Goal: Check status: Check status

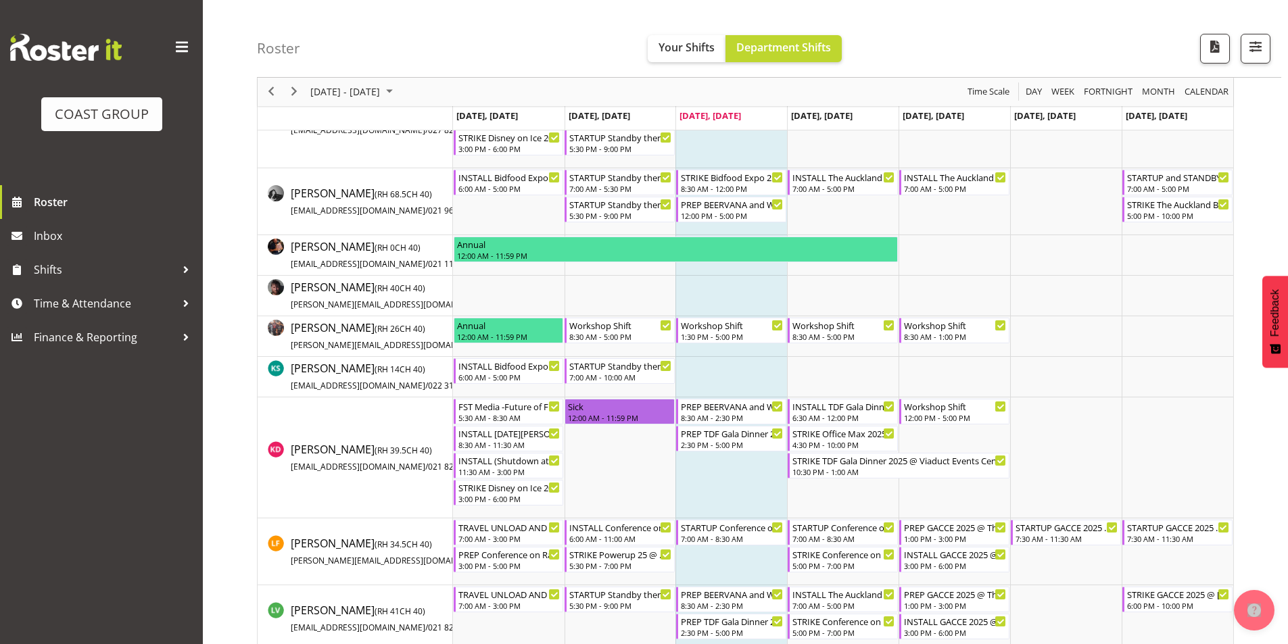
scroll to position [473, 0]
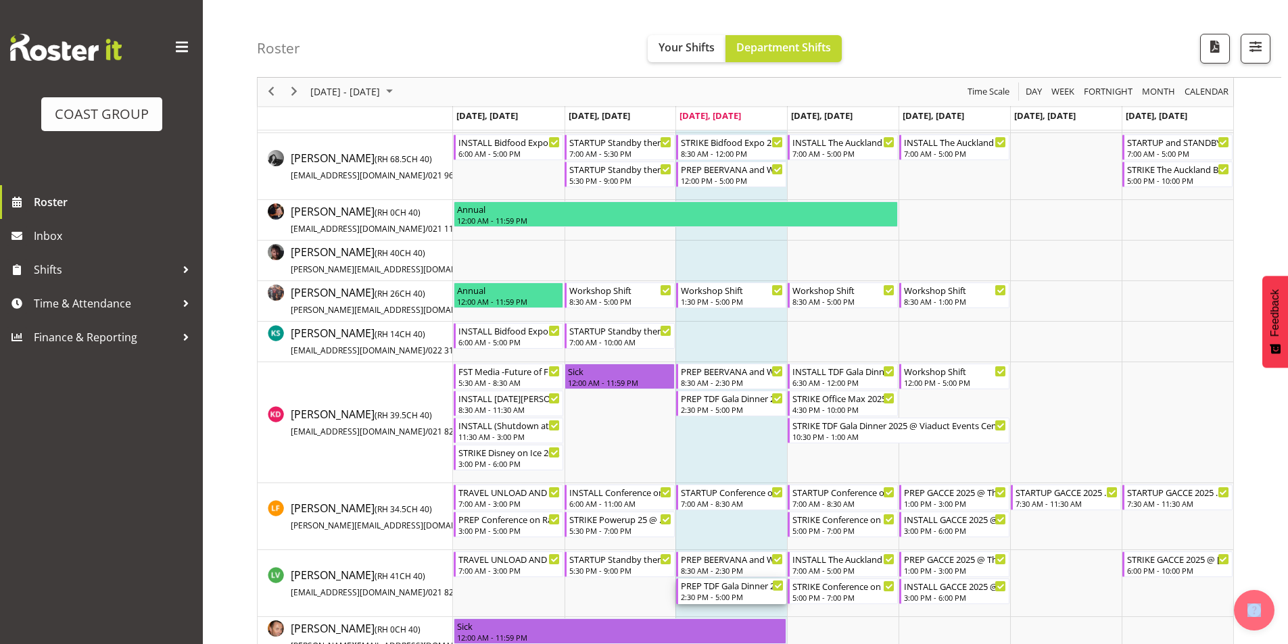
click at [754, 598] on div "2:30 PM - 5:00 PM" at bounding box center [732, 597] width 103 height 11
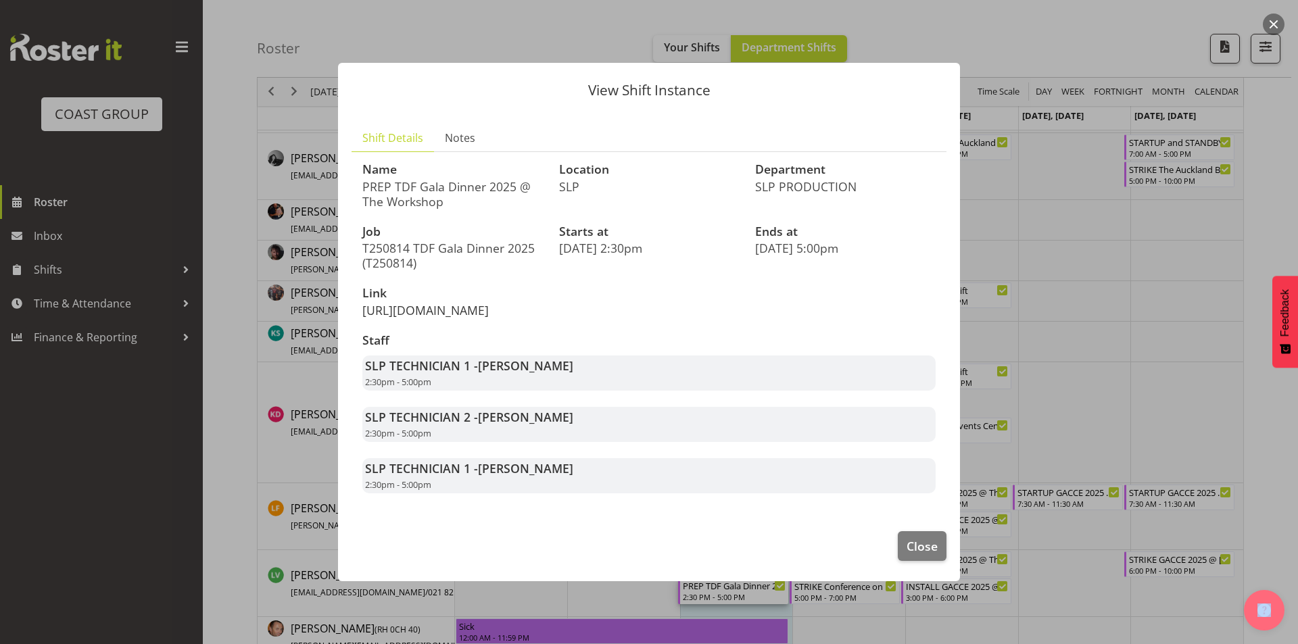
click at [394, 302] on link "[URL][DOMAIN_NAME]" at bounding box center [425, 310] width 126 height 16
click at [915, 555] on span "Close" at bounding box center [922, 546] width 31 height 18
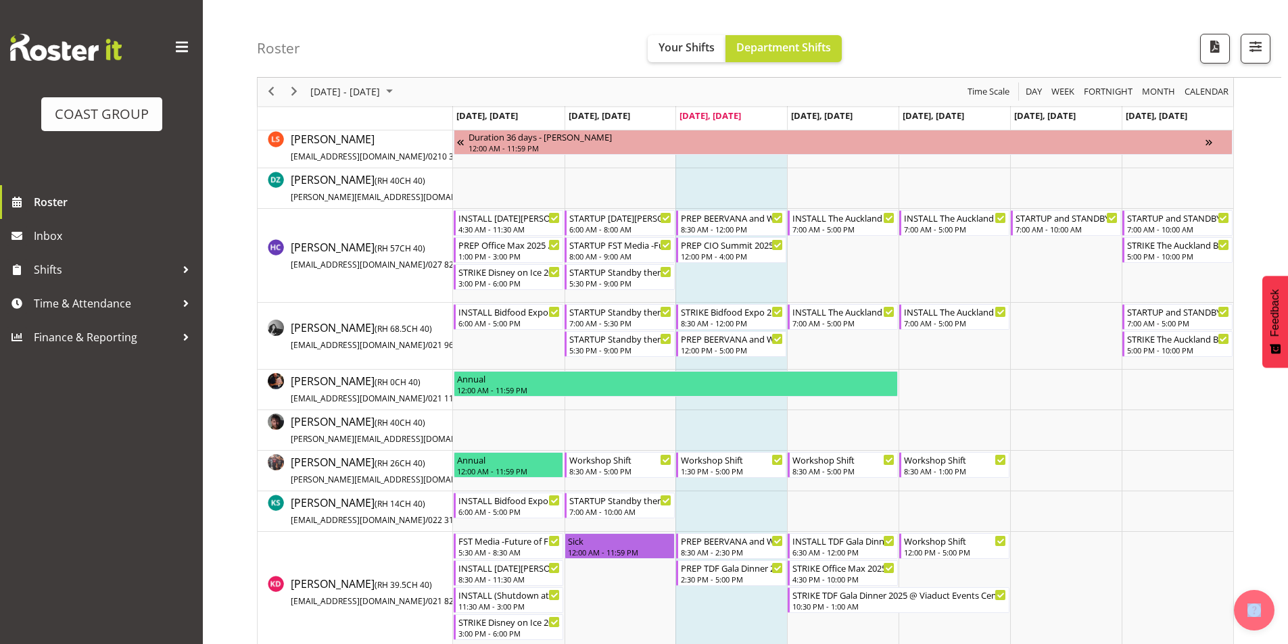
scroll to position [295, 0]
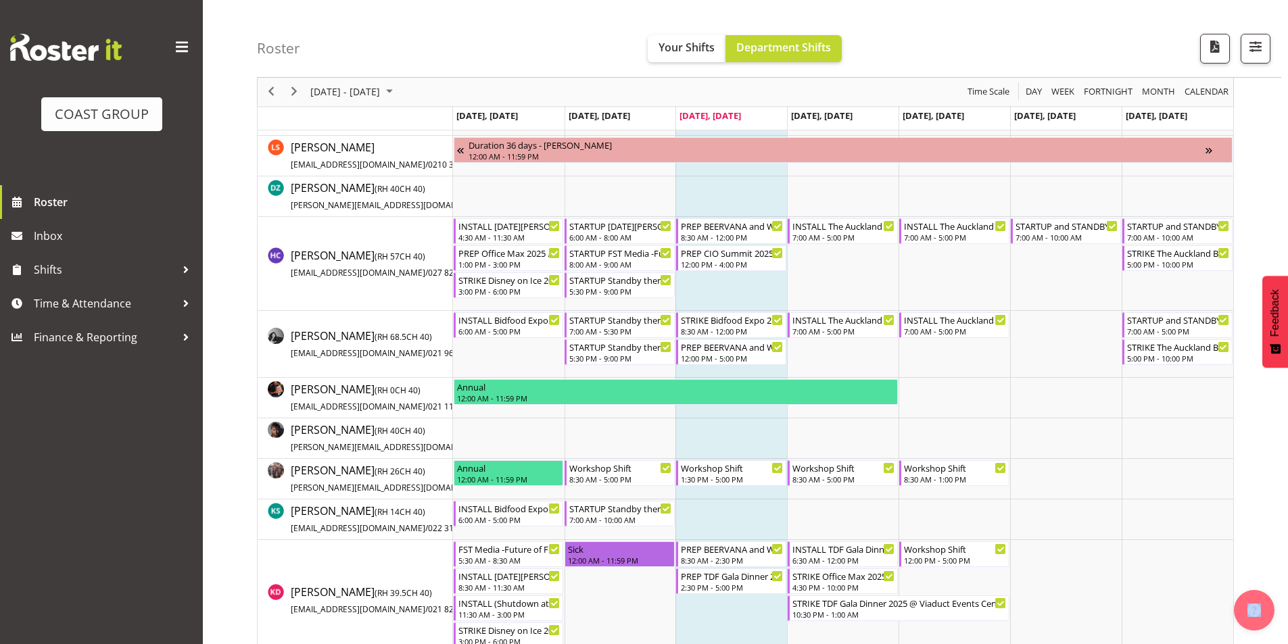
click at [686, 442] on td "Timeline Week of August 13, 2025" at bounding box center [731, 438] width 112 height 41
click at [686, 472] on div "Workshop Shift" at bounding box center [732, 467] width 103 height 14
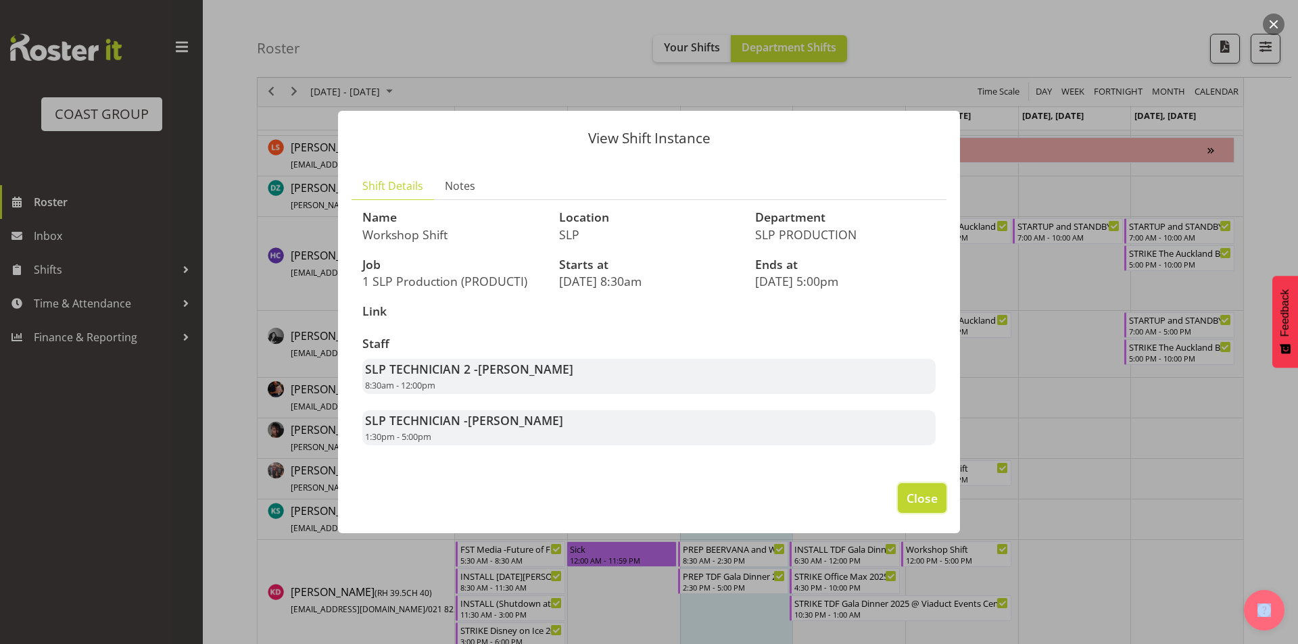
click at [905, 496] on button "Close" at bounding box center [922, 498] width 49 height 30
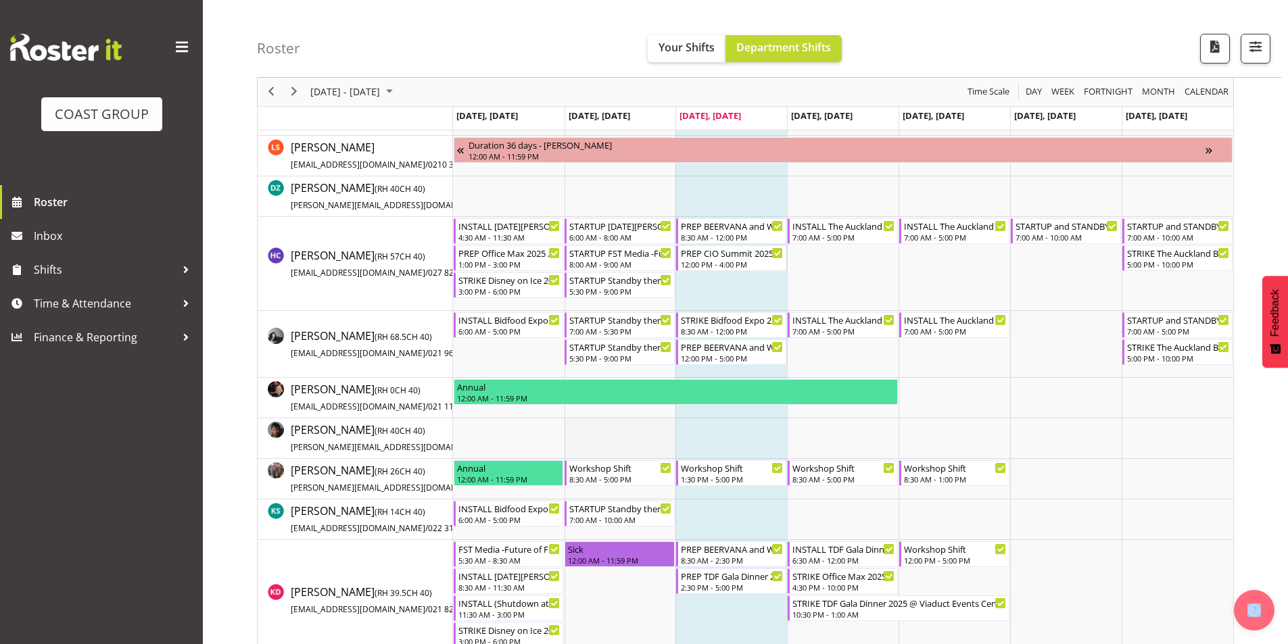
click at [667, 423] on td "Timeline Week of August 13, 2025" at bounding box center [621, 438] width 112 height 41
click at [730, 435] on td "Timeline Week of August 13, 2025" at bounding box center [731, 438] width 112 height 41
click at [755, 203] on td "Timeline Week of August 13, 2025" at bounding box center [731, 196] width 112 height 41
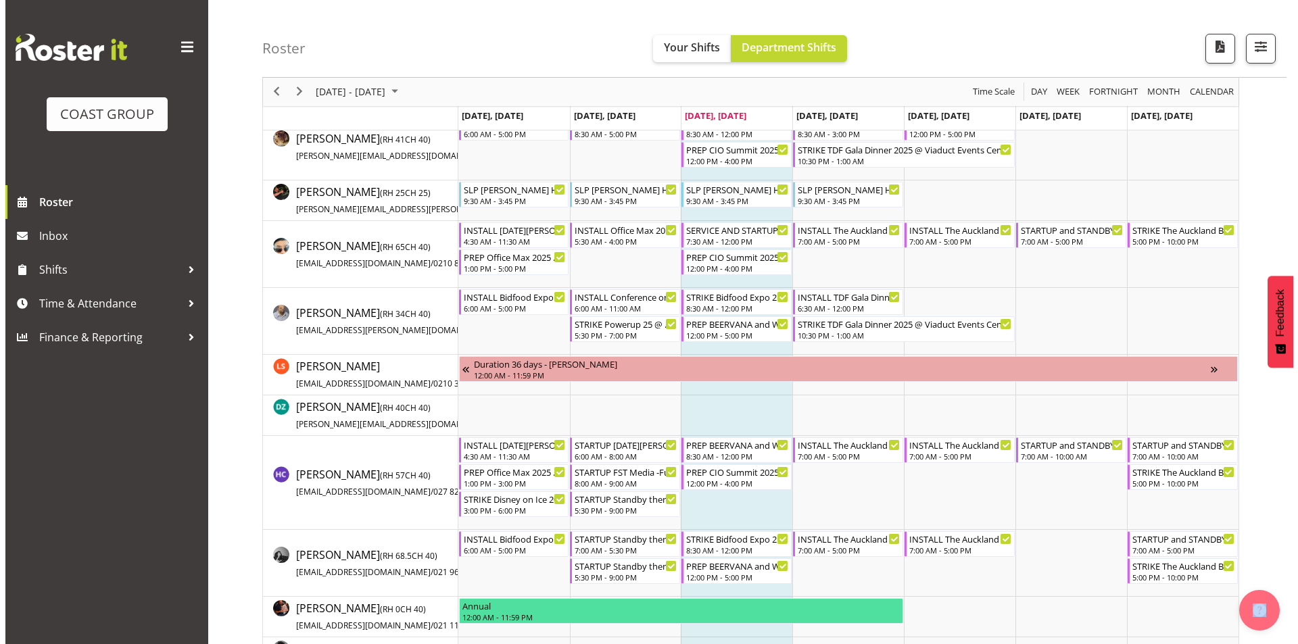
scroll to position [0, 0]
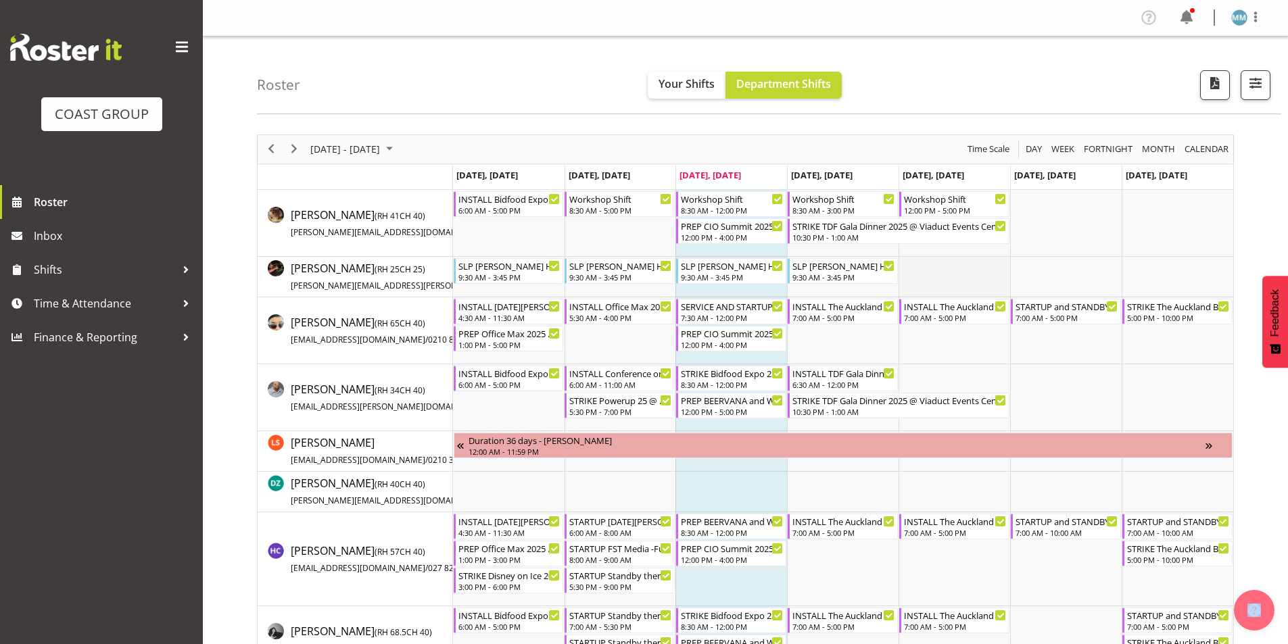
click at [945, 268] on td "Timeline Week of August 13, 2025" at bounding box center [954, 277] width 112 height 41
click at [290, 153] on span "Next" at bounding box center [294, 149] width 16 height 17
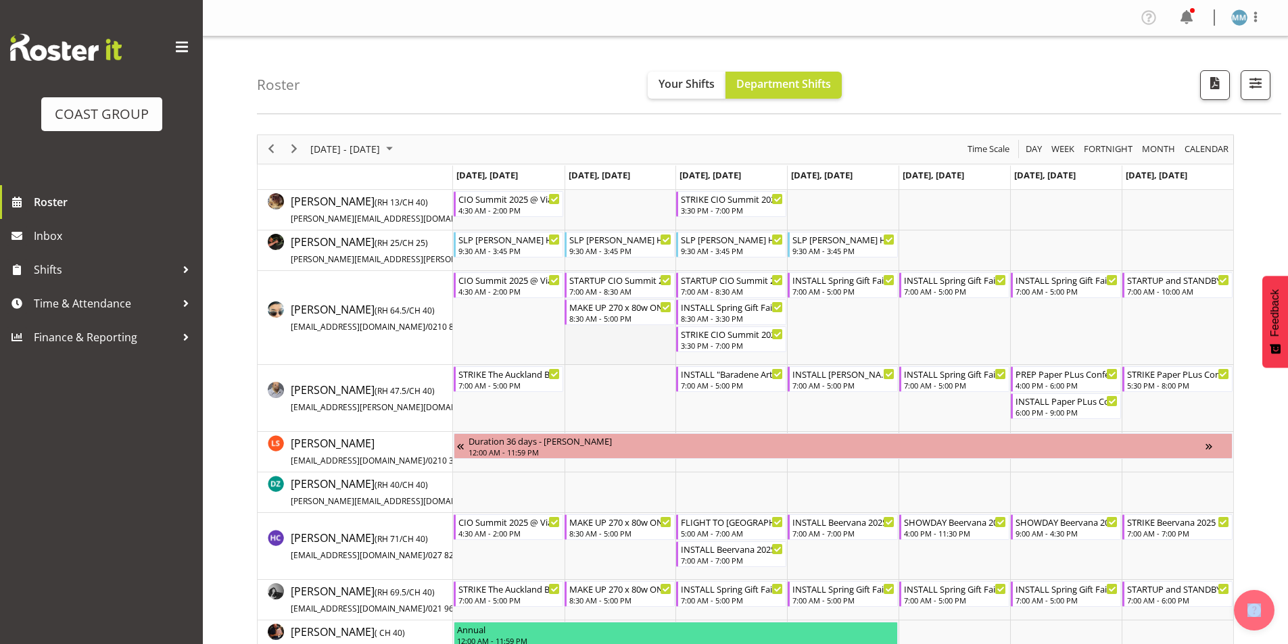
click at [617, 352] on td "Timeline Week of August 20, 2025" at bounding box center [621, 318] width 112 height 94
click at [854, 339] on td "Timeline Week of August 20, 2025" at bounding box center [843, 318] width 112 height 94
click at [465, 279] on div "CIO Summit 2025 @ Viaduct Events Center On SIte @ 0500" at bounding box center [509, 279] width 103 height 14
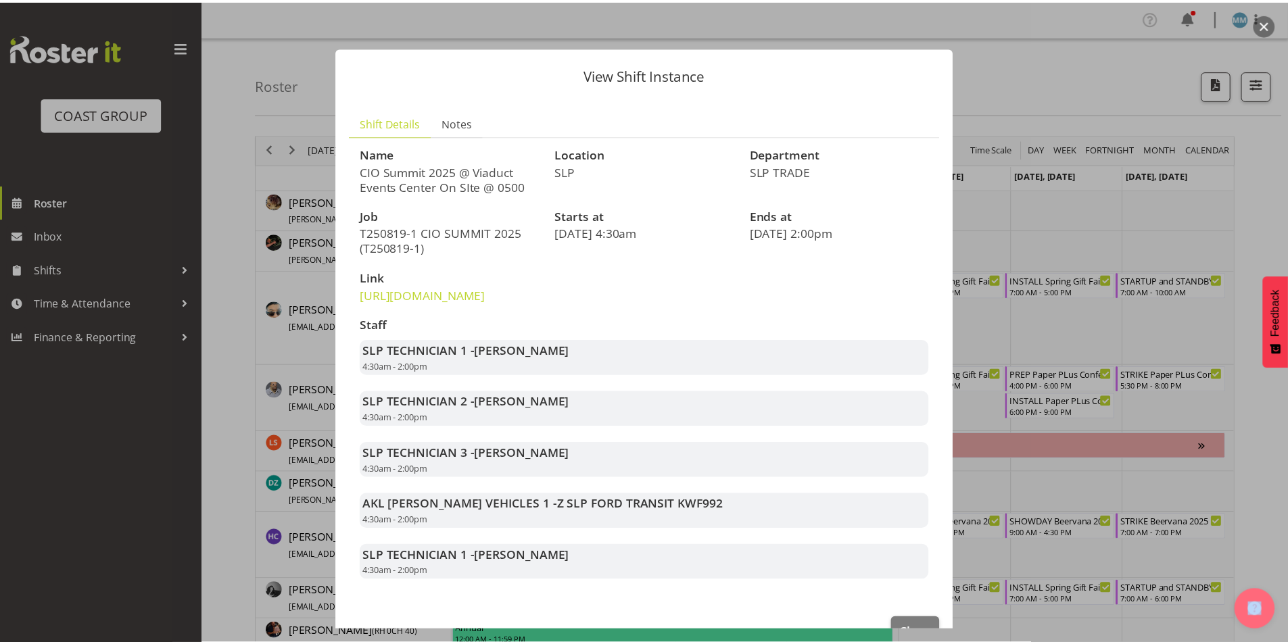
scroll to position [68, 0]
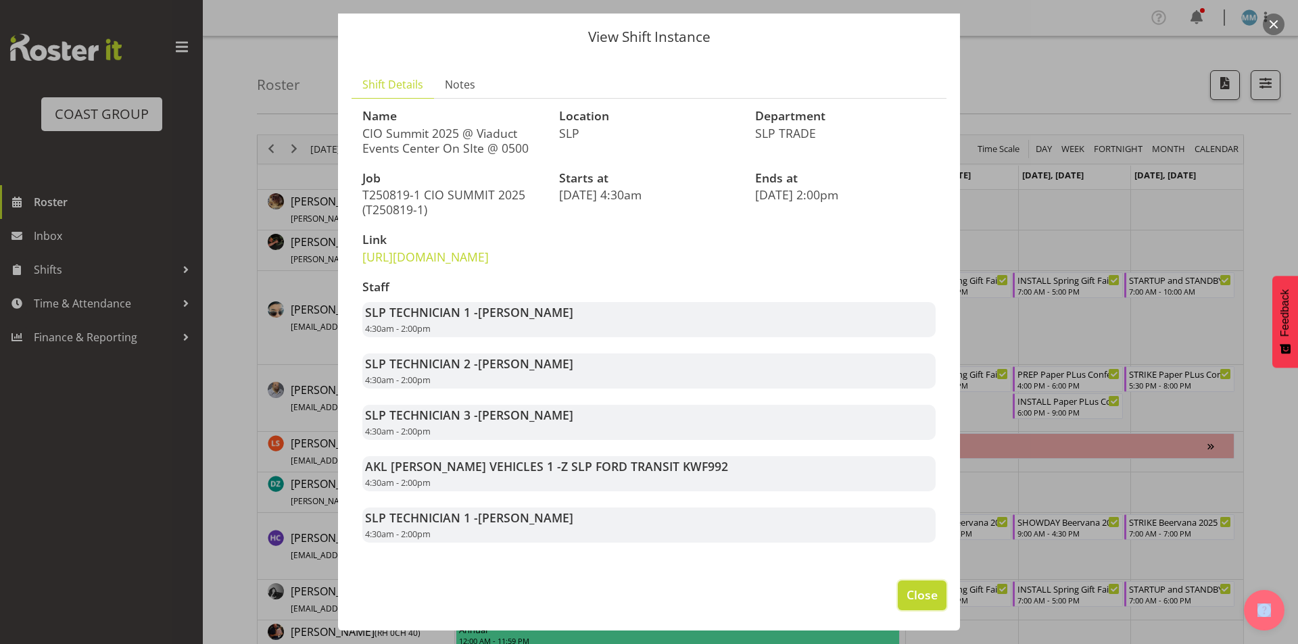
click at [924, 590] on span "Close" at bounding box center [922, 595] width 31 height 18
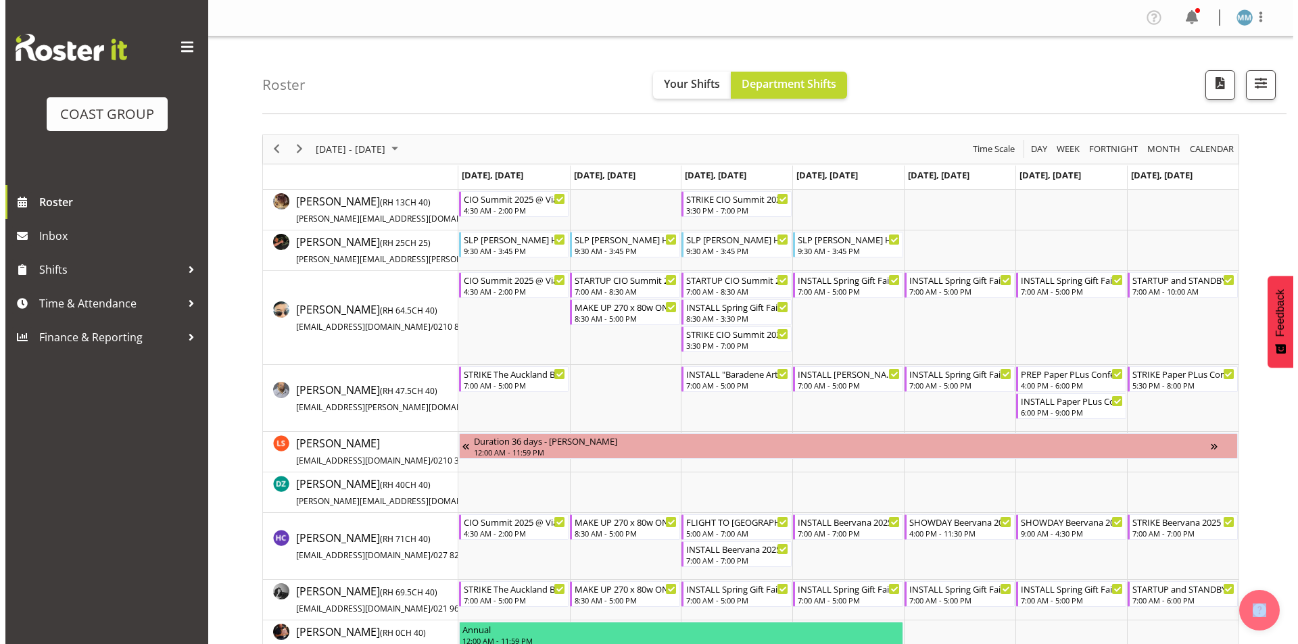
scroll to position [676, 0]
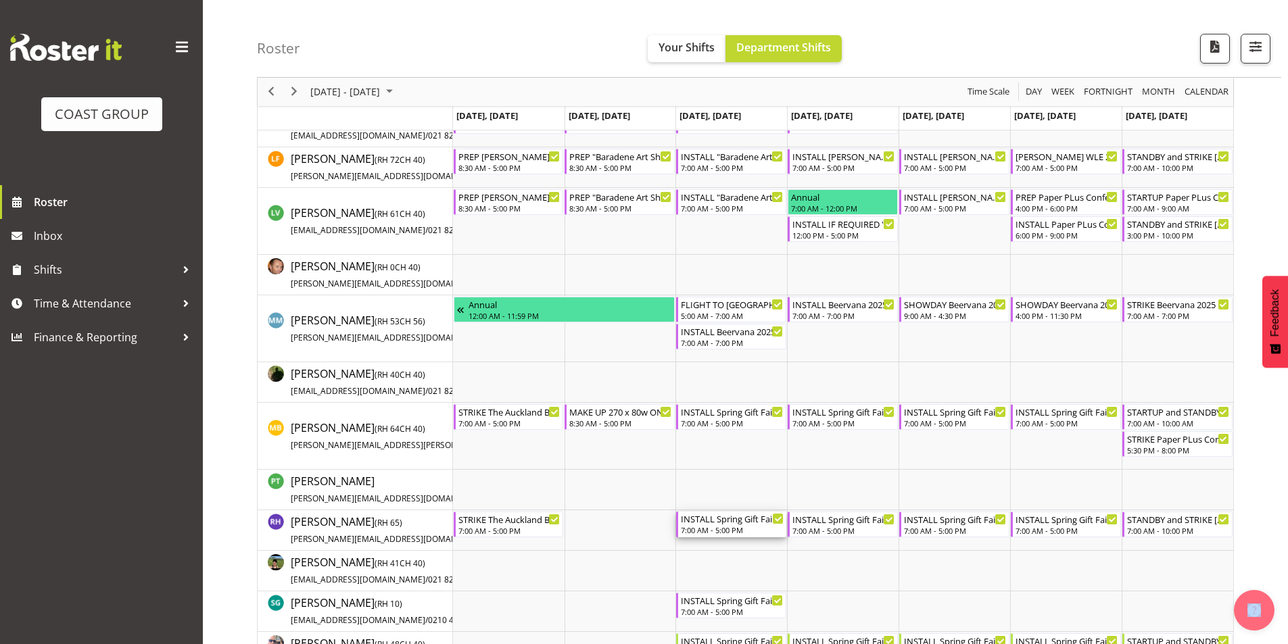
click at [728, 529] on div "7:00 AM - 5:00 PM" at bounding box center [732, 530] width 103 height 11
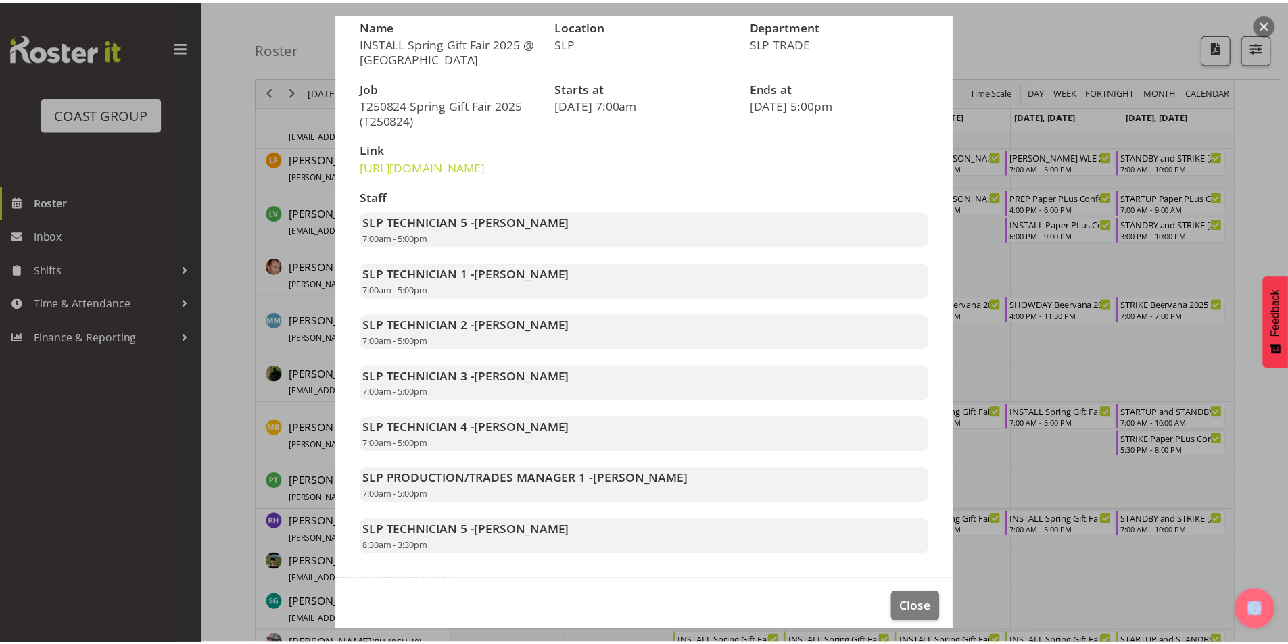
scroll to position [135, 0]
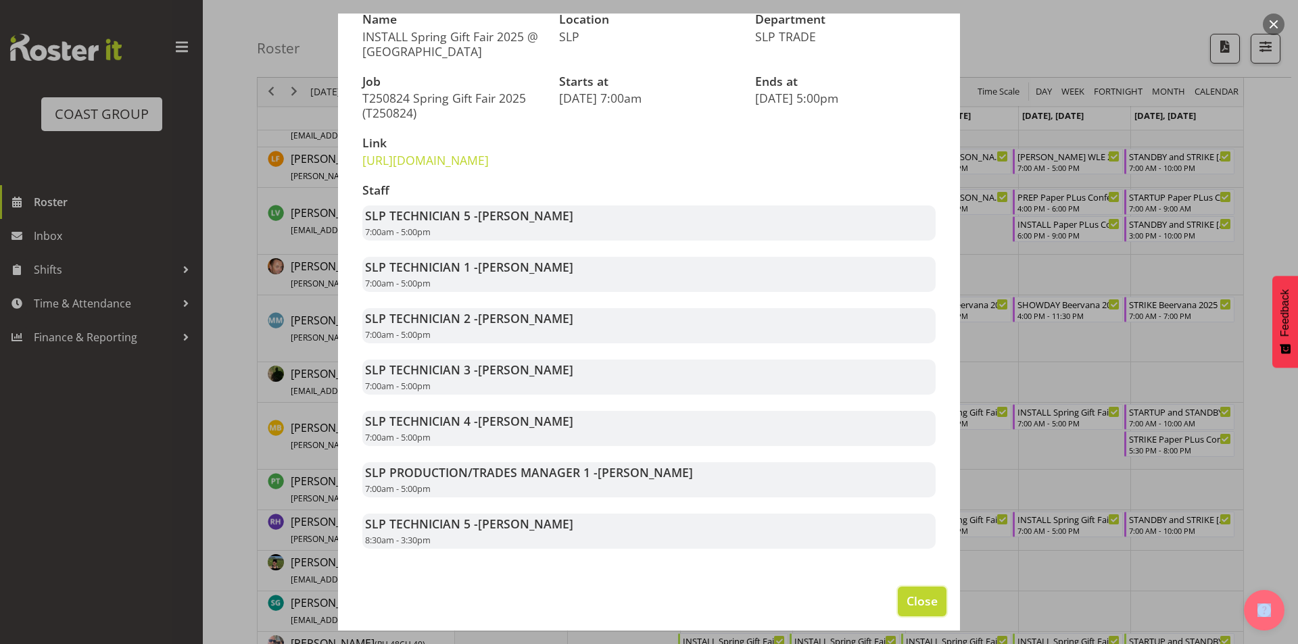
click at [911, 610] on span "Close" at bounding box center [922, 601] width 31 height 18
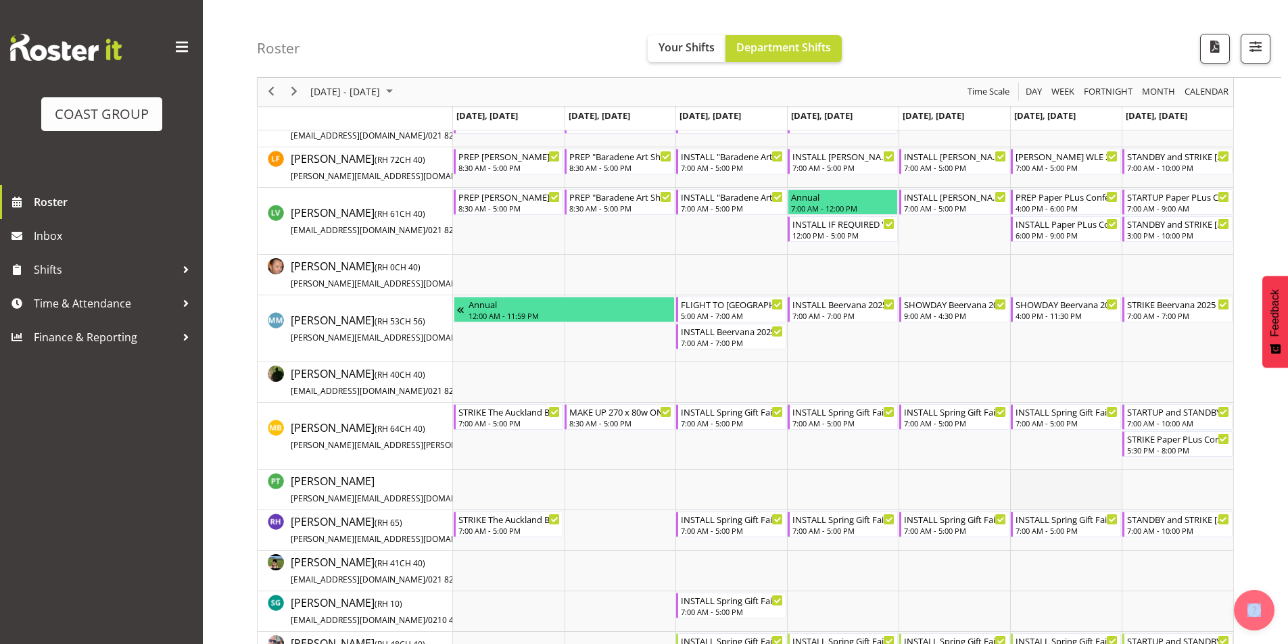
click at [1017, 480] on td "Timeline Week of August 20, 2025" at bounding box center [1066, 490] width 112 height 41
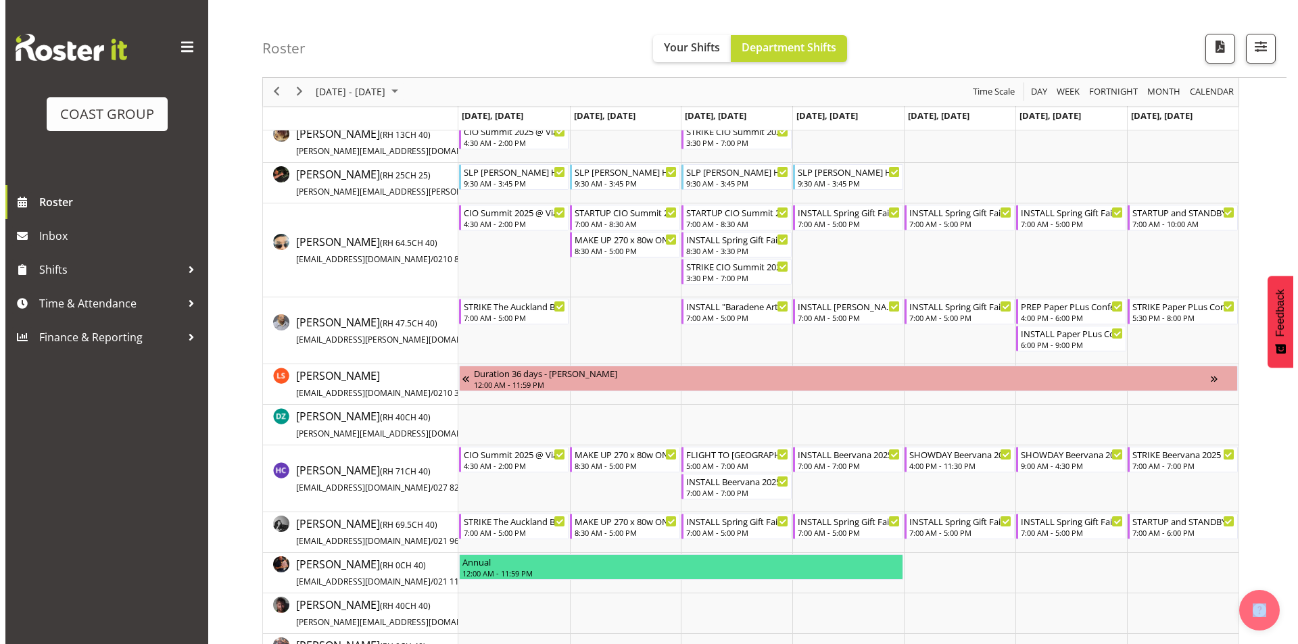
scroll to position [16, 0]
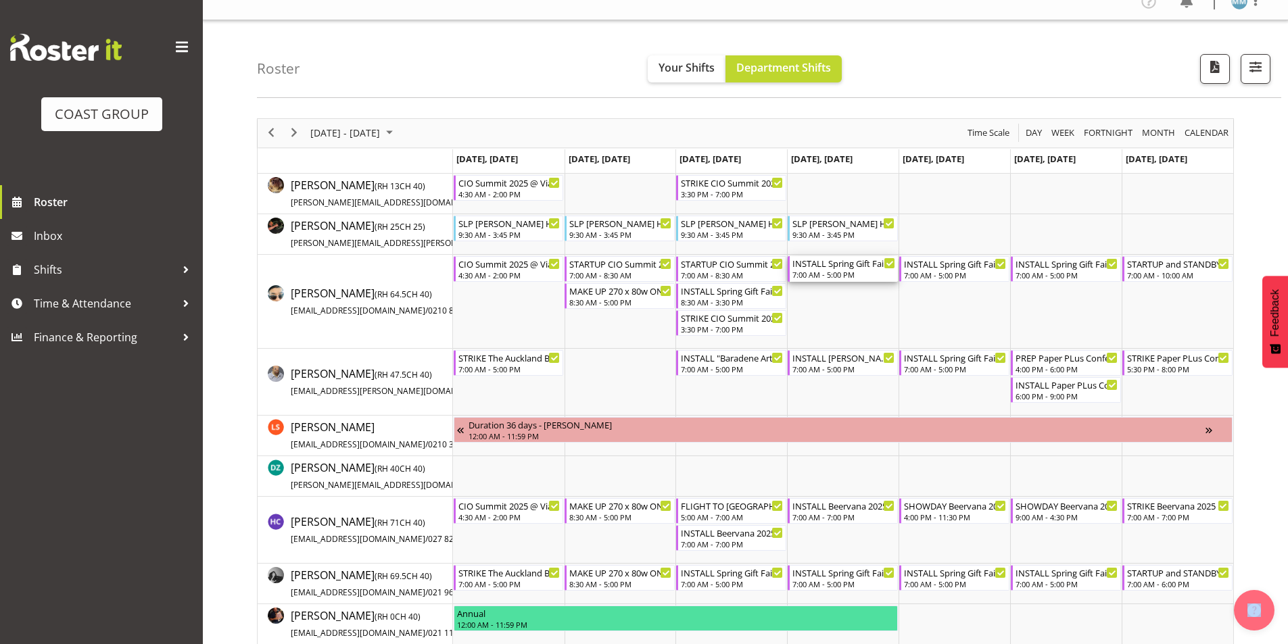
click at [823, 273] on div "7:00 AM - 5:00 PM" at bounding box center [843, 274] width 103 height 11
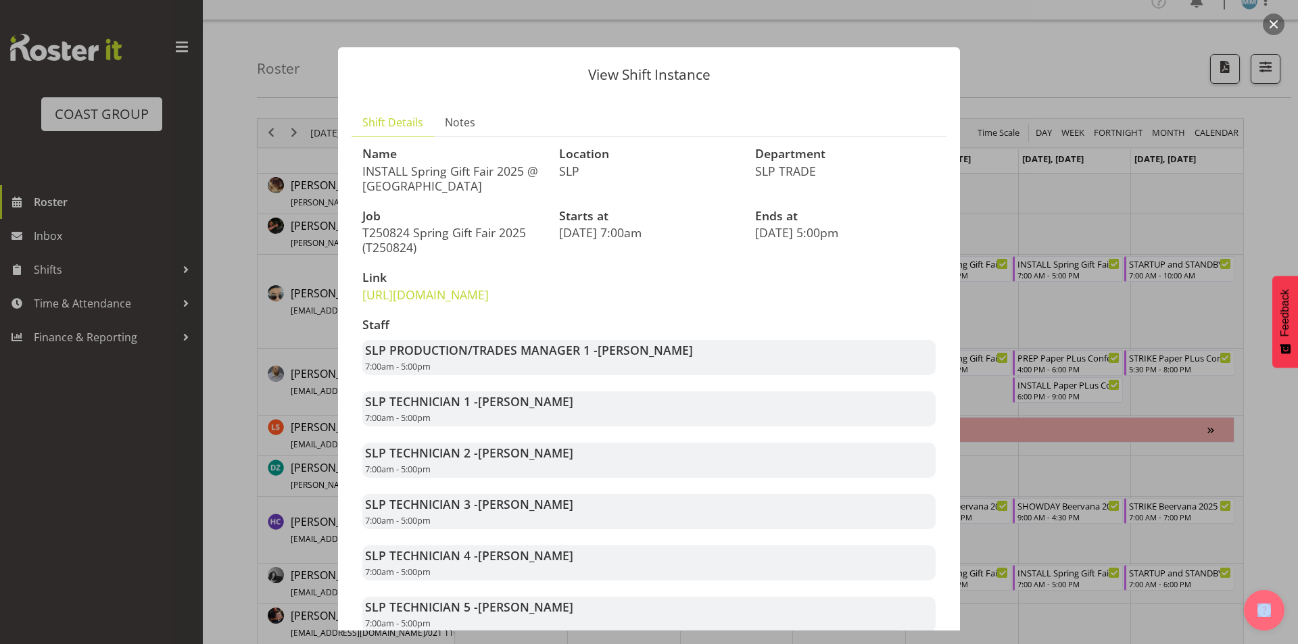
scroll to position [103, 0]
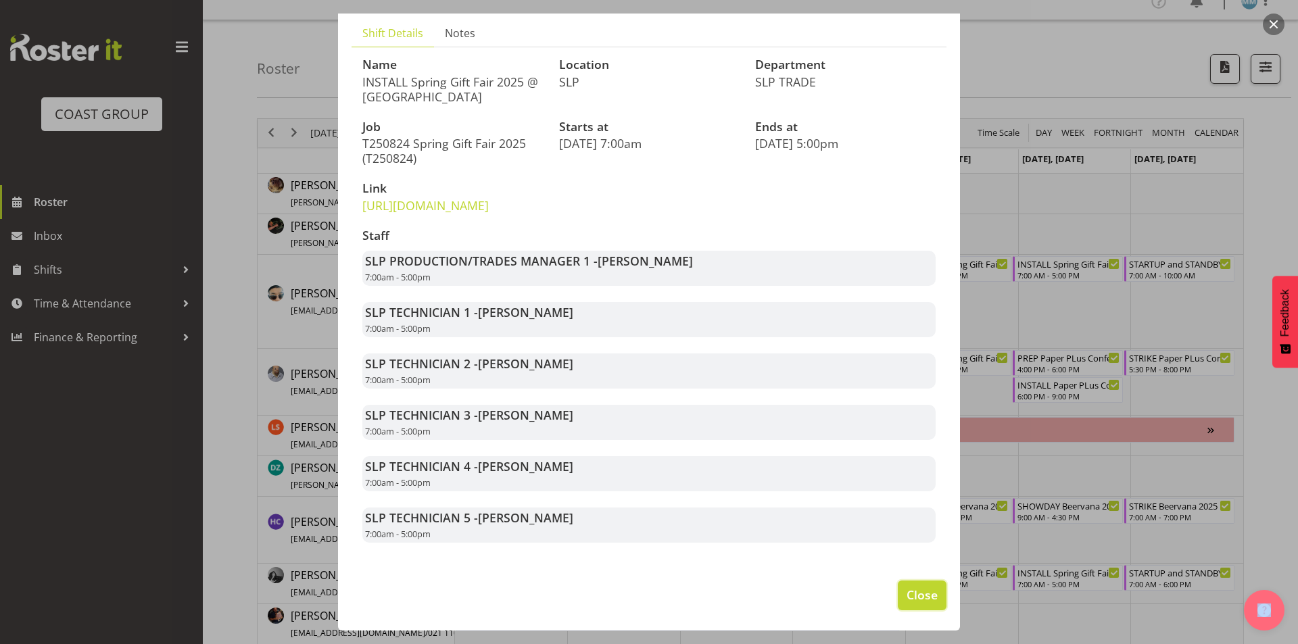
click at [920, 604] on span "Close" at bounding box center [922, 595] width 31 height 18
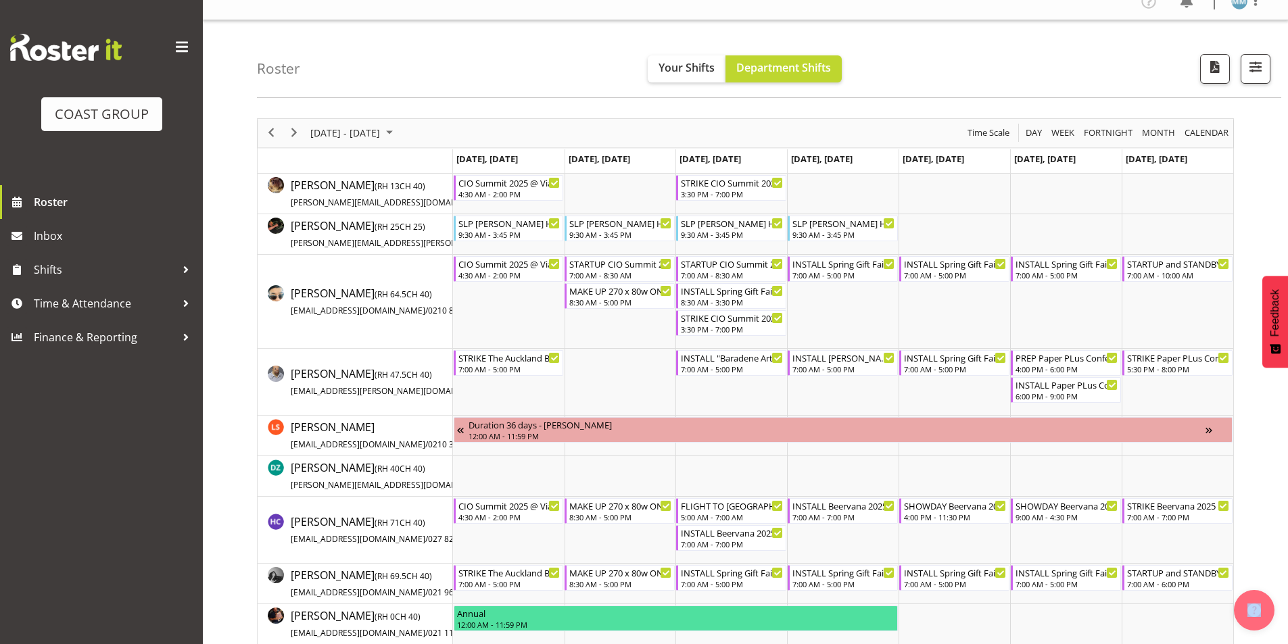
click at [776, 84] on div "Roster Your Shifts Department Shifts 1 Locations Clear CARLTON EVENTS [PERSON_N…" at bounding box center [769, 59] width 1024 height 78
drag, startPoint x: 776, startPoint y: 84, endPoint x: 65, endPoint y: 463, distance: 806.0
click at [2, 506] on div "COAST GROUP Roster Inbox Shifts Time & Attendance Finance & Reporting" at bounding box center [101, 322] width 203 height 644
drag, startPoint x: 65, startPoint y: 463, endPoint x: 534, endPoint y: 302, distance: 496.0
click at [534, 302] on td "Timeline Week of August 20, 2025" at bounding box center [509, 302] width 112 height 94
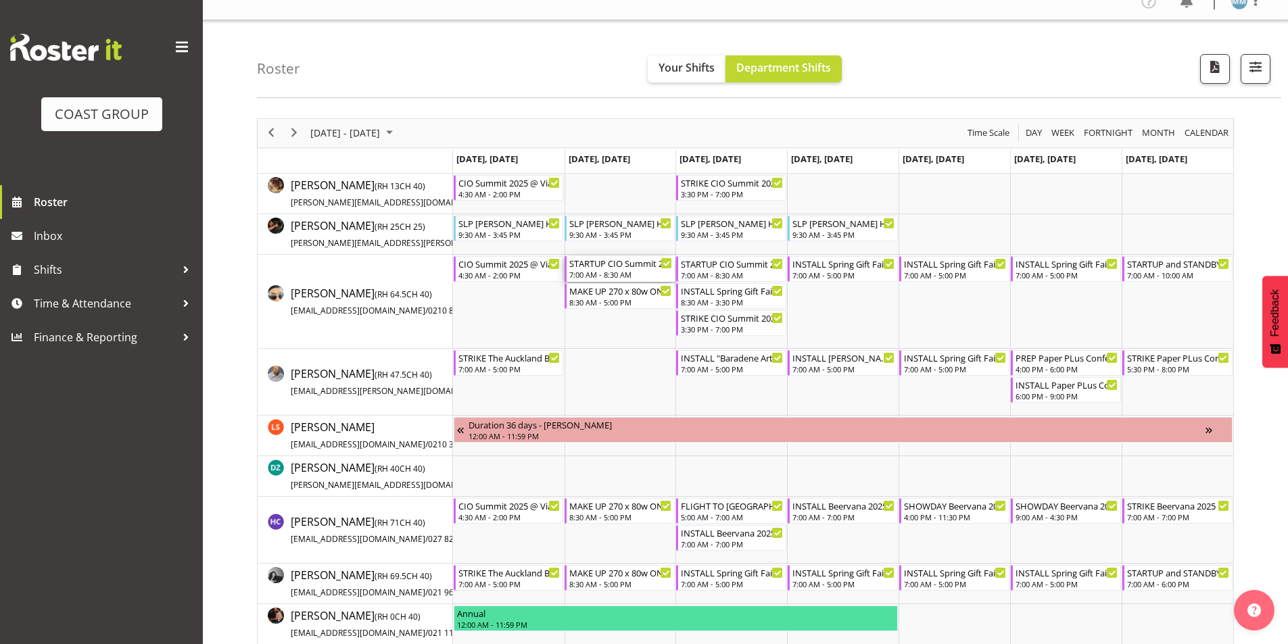
click at [621, 266] on div "STARTUP CIO Summit 2025 @ Viaduct Events Center On SIte @ 0500" at bounding box center [620, 263] width 103 height 14
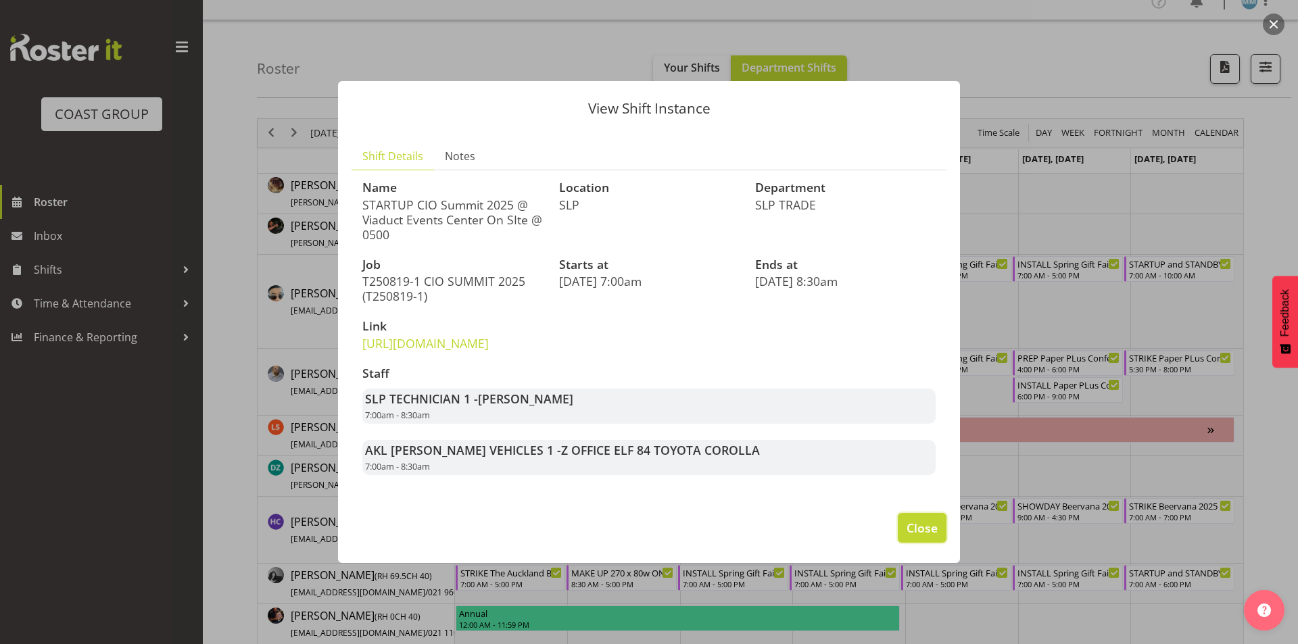
click at [920, 537] on span "Close" at bounding box center [922, 528] width 31 height 18
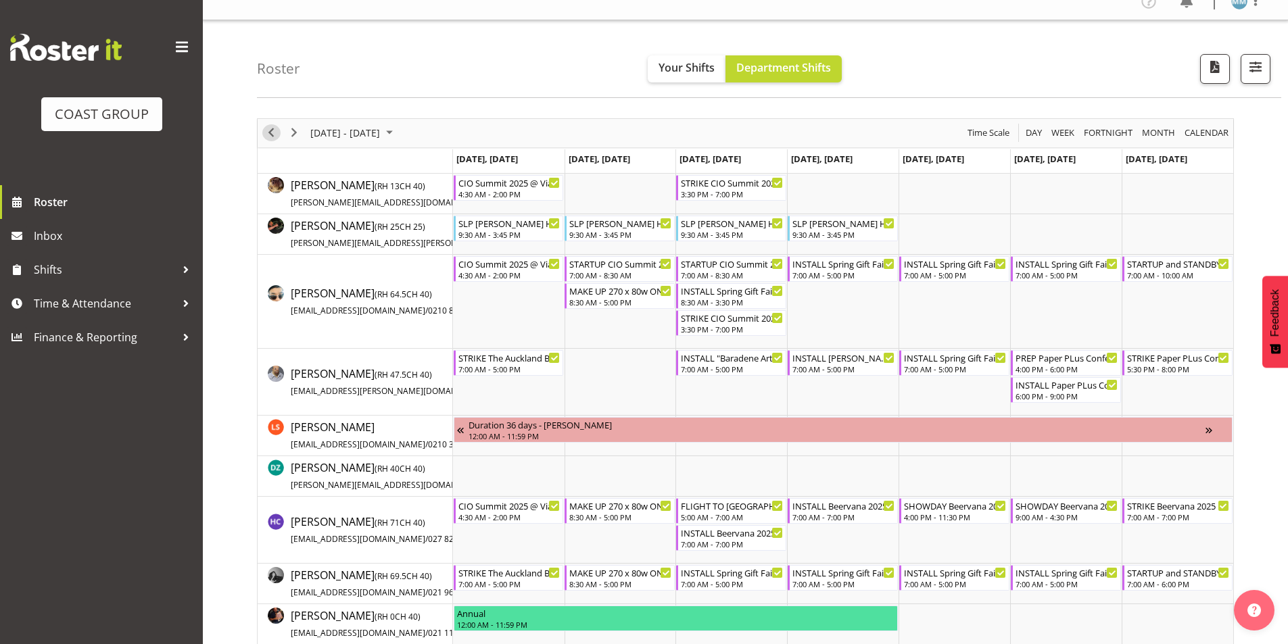
click at [270, 130] on span "Previous" at bounding box center [271, 132] width 16 height 17
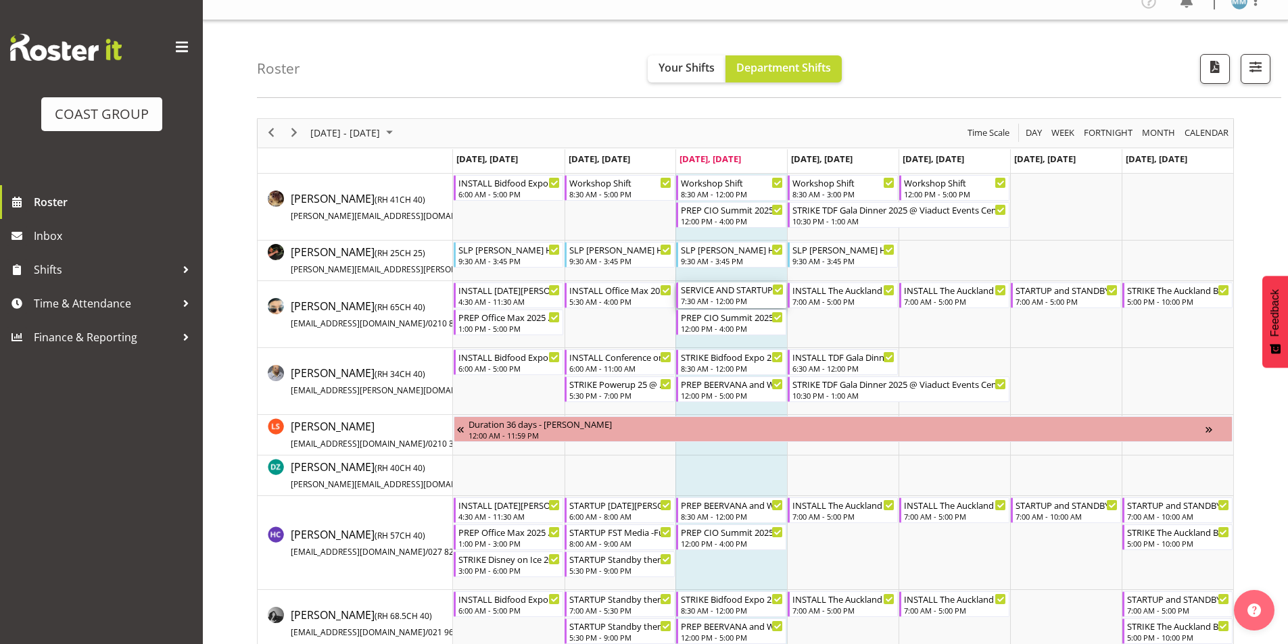
click at [712, 295] on div "SERVICE AND STARTUP Office Max 2025 @ Claudelands On Site @ 0700" at bounding box center [732, 290] width 103 height 14
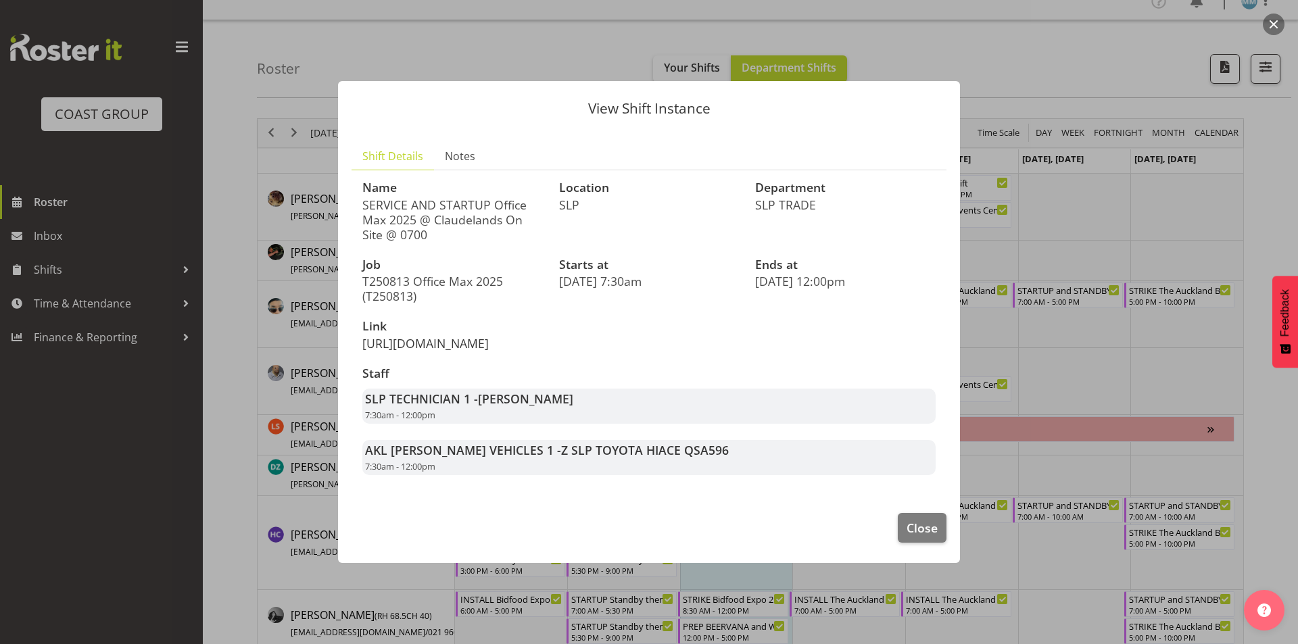
click at [489, 335] on link "[URL][DOMAIN_NAME]" at bounding box center [425, 343] width 126 height 16
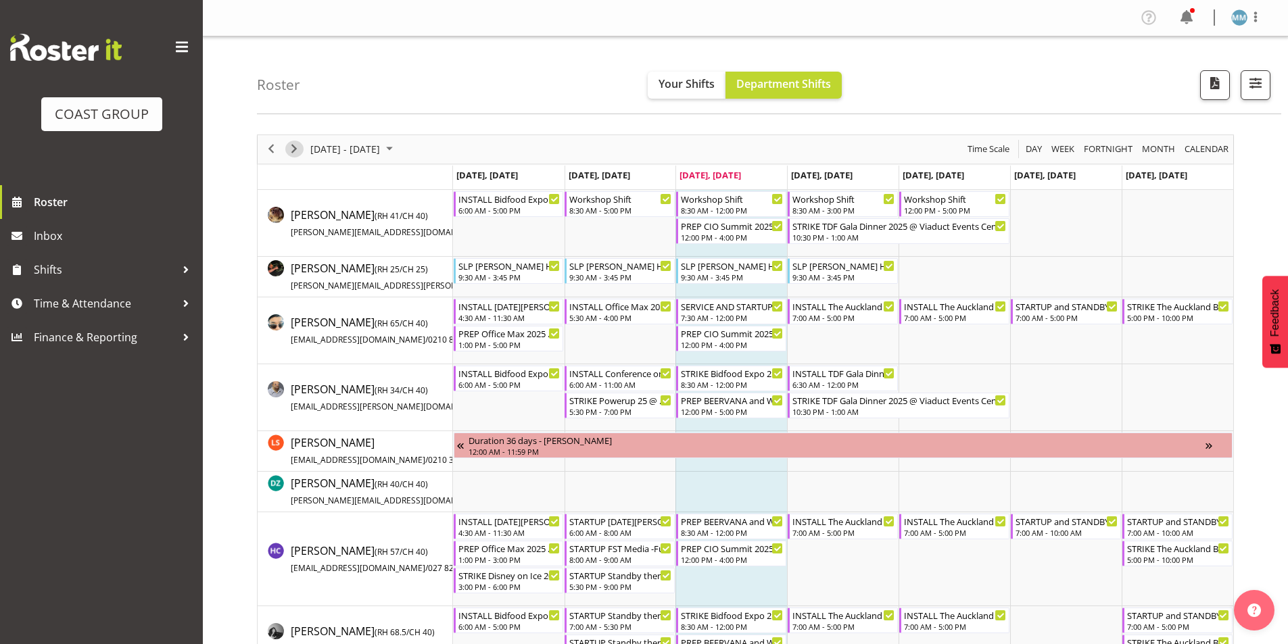
click at [293, 147] on span "Next" at bounding box center [294, 149] width 16 height 17
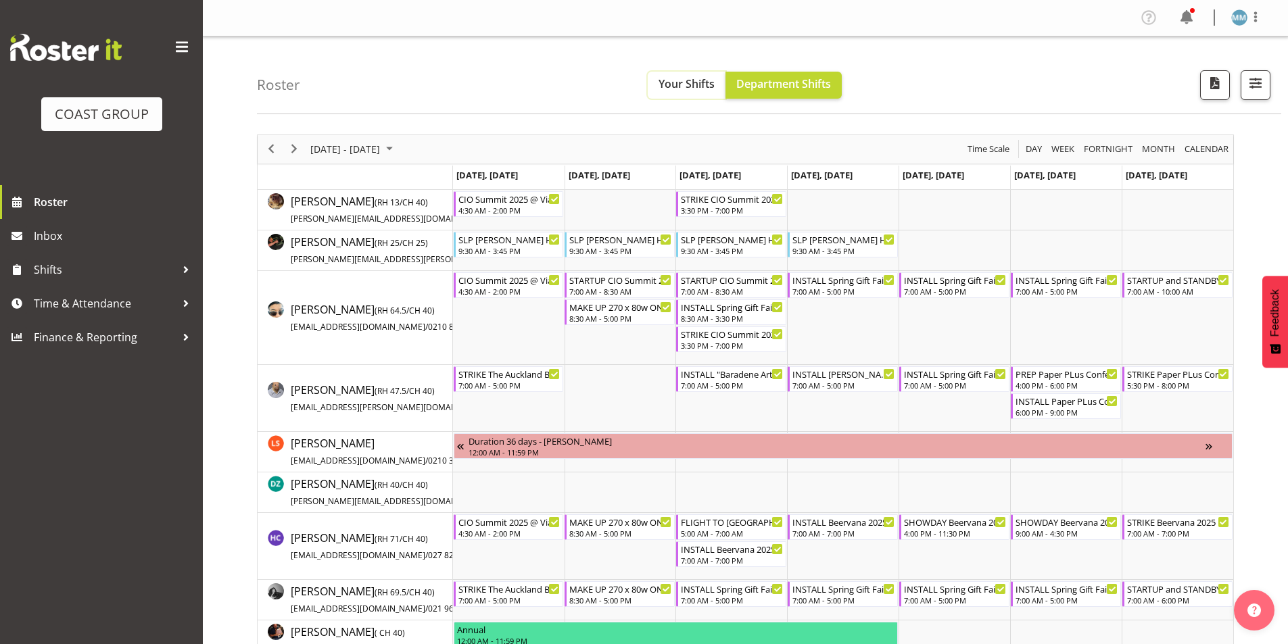
click at [672, 84] on span "Your Shifts" at bounding box center [686, 83] width 56 height 15
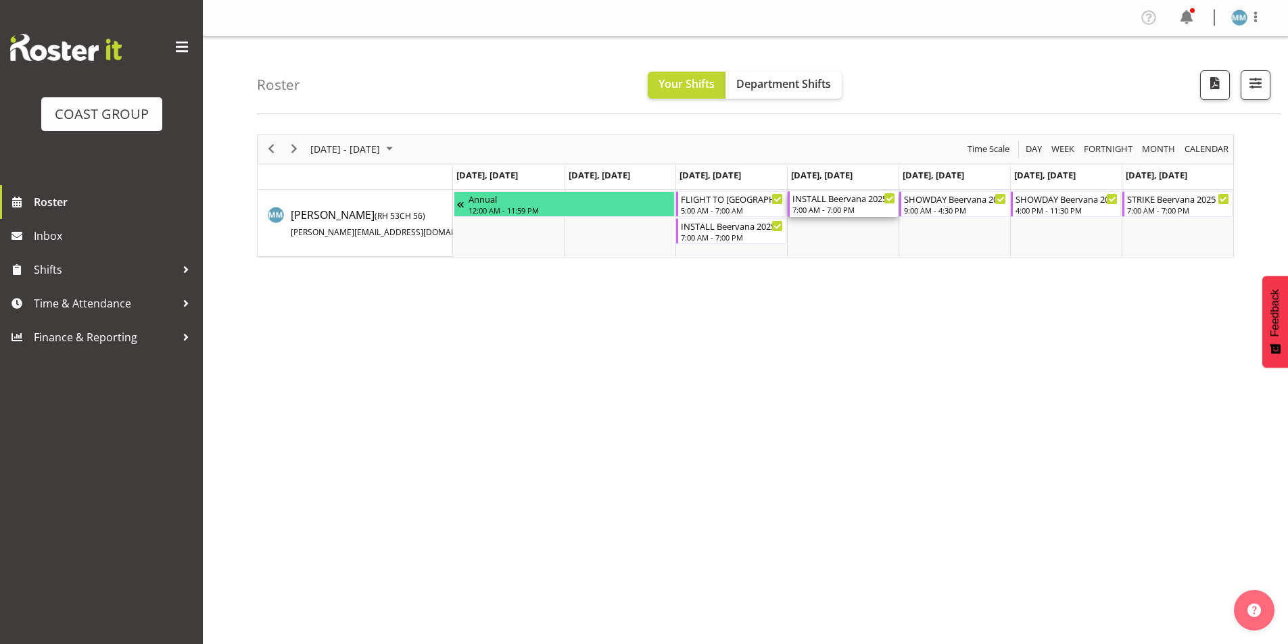
click at [847, 200] on div "INSTALL Beervana 2025 @ [GEOGRAPHIC_DATA] On Site @ 0800" at bounding box center [843, 198] width 103 height 14
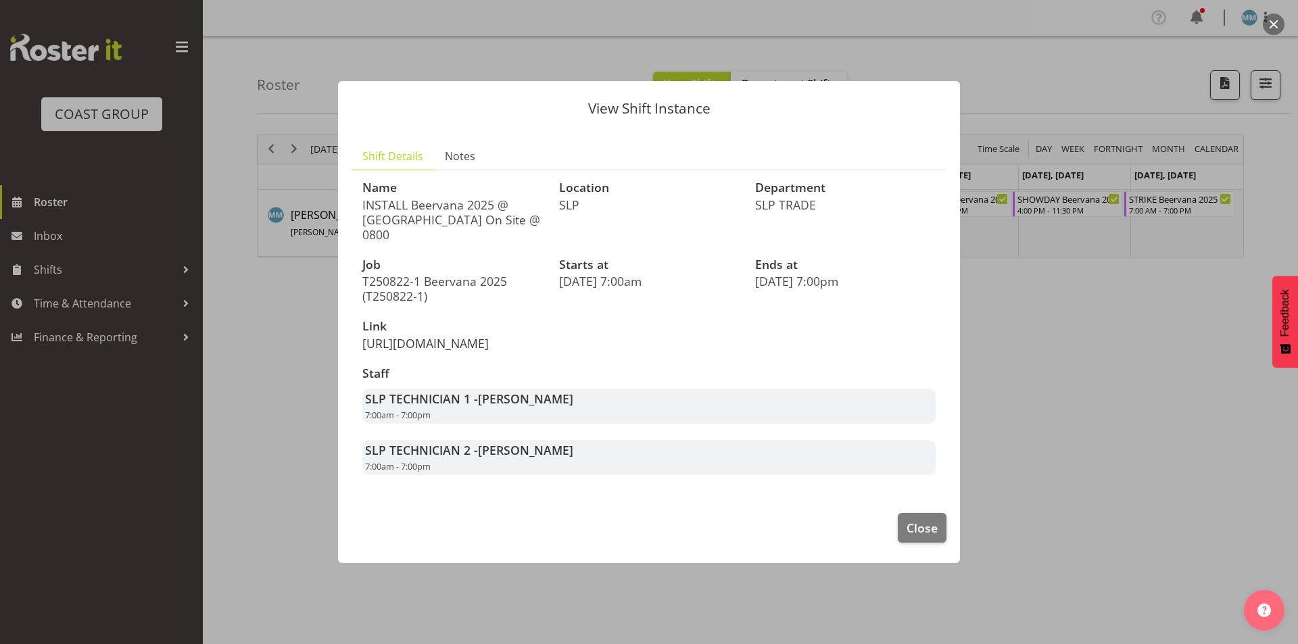
click at [459, 335] on link "https://drive.google.com/drive/folders/18UHxQxjxYrAqHlaGuz3HSq3pNTWNyn40" at bounding box center [425, 343] width 126 height 16
click at [466, 335] on link "https://drive.google.com/drive/folders/18UHxQxjxYrAqHlaGuz3HSq3pNTWNyn40" at bounding box center [425, 343] width 126 height 16
click at [315, 321] on div at bounding box center [649, 322] width 1298 height 644
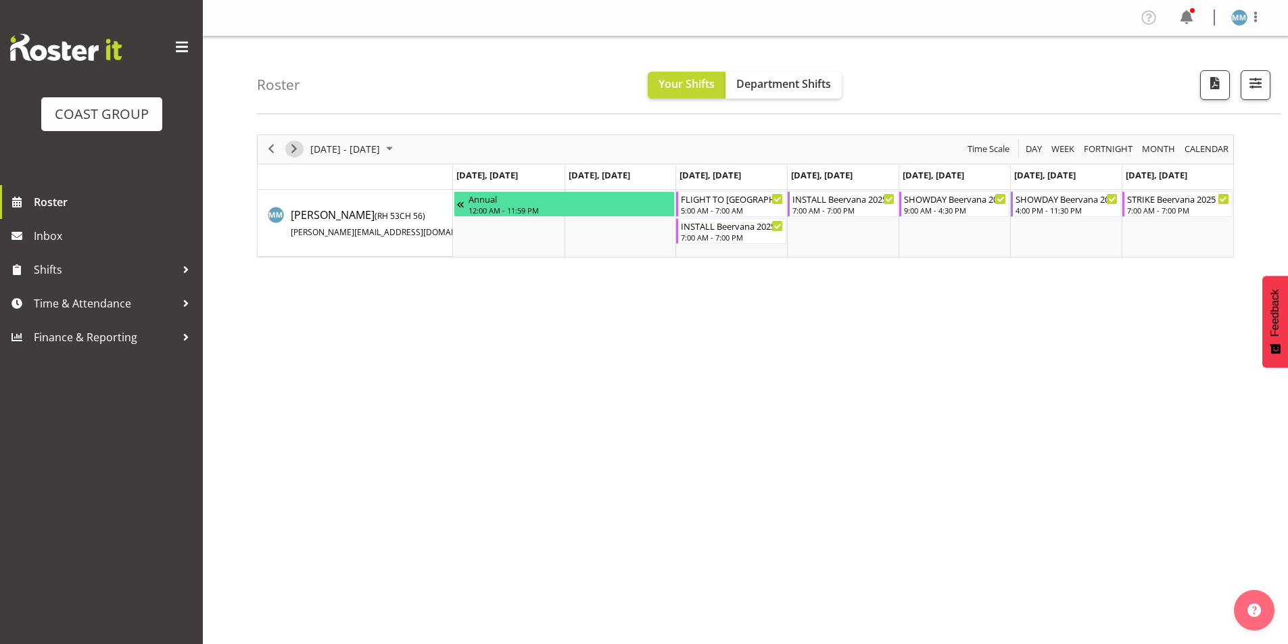
click at [295, 149] on span "Next" at bounding box center [294, 149] width 16 height 17
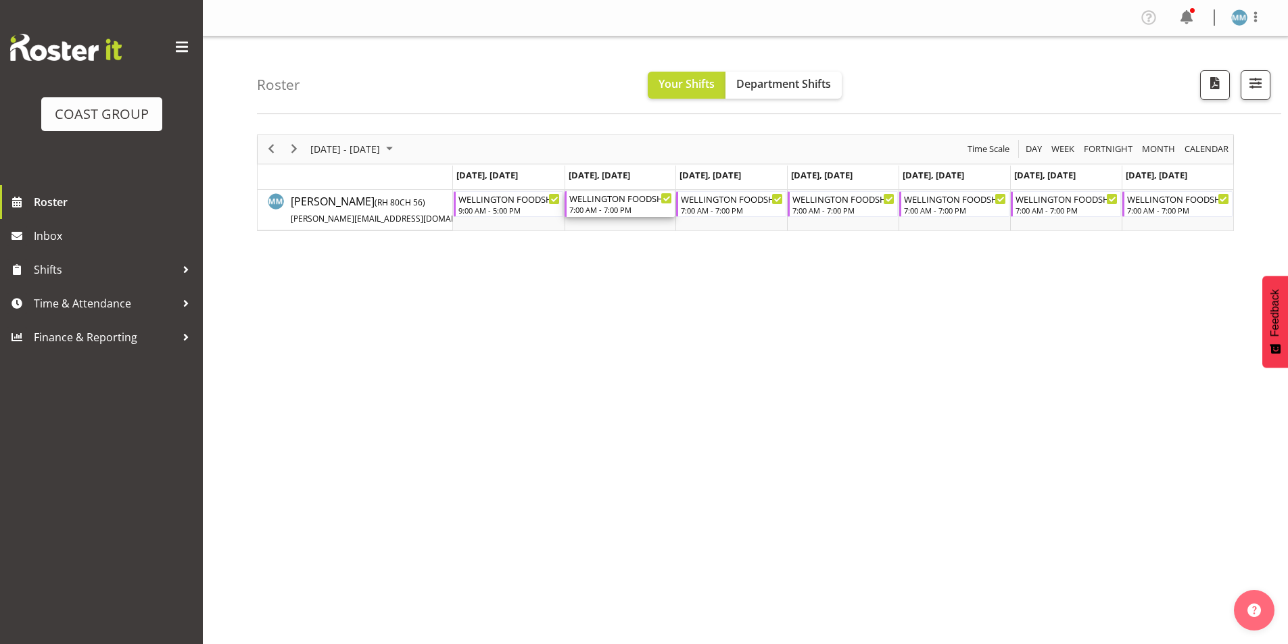
click at [611, 206] on div "7:00 AM - 7:00 PM" at bounding box center [620, 209] width 103 height 11
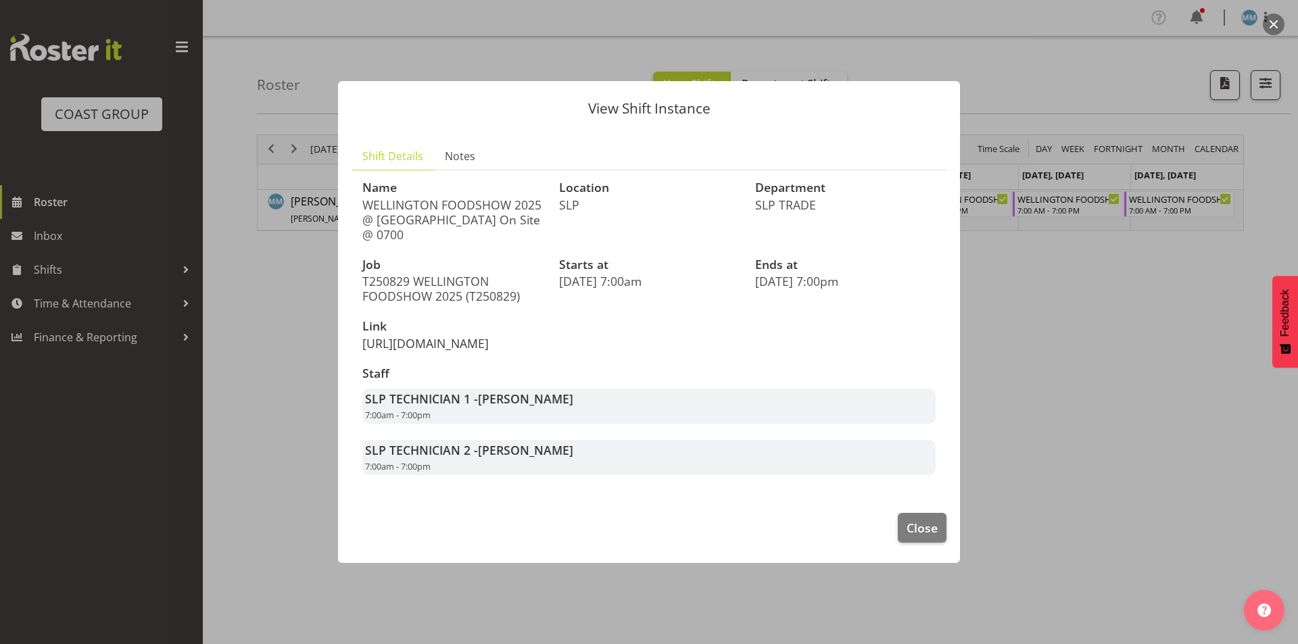
click at [435, 336] on link "https://drive.google.com/drive/folders/1ixhYjmXIyH8VXUzA4YVcTCBv1tLsdI0b" at bounding box center [425, 343] width 126 height 16
